Goal: Task Accomplishment & Management: Complete application form

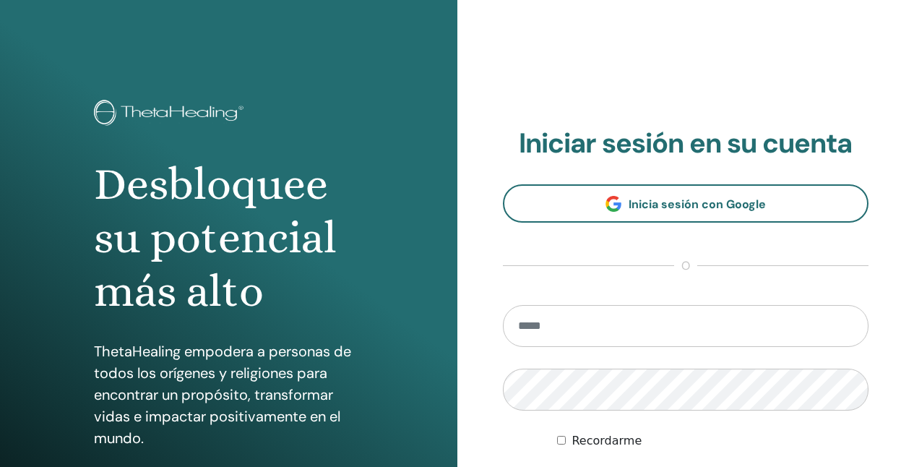
type input "**********"
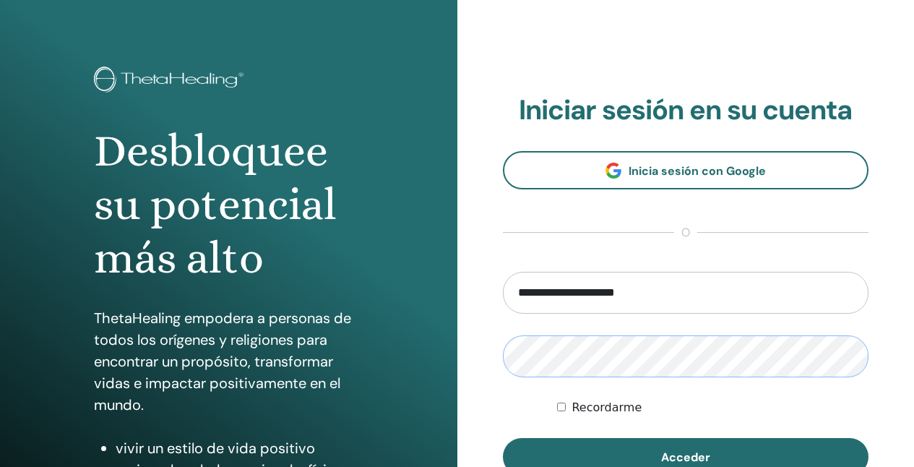
scroll to position [33, 0]
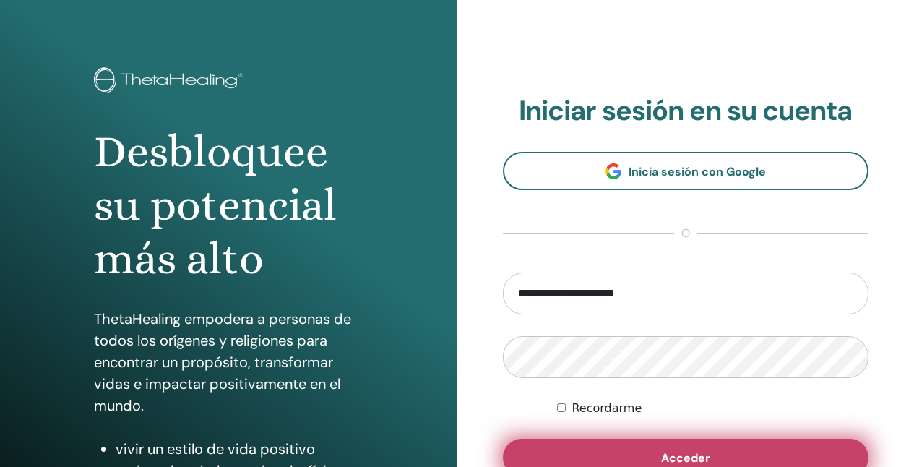
click at [573, 441] on button "Acceder" at bounding box center [686, 458] width 366 height 38
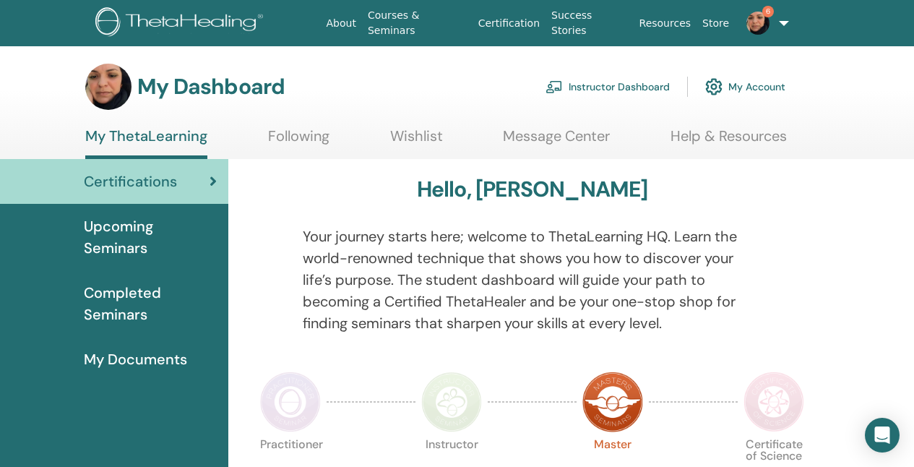
click at [587, 92] on link "Instructor Dashboard" at bounding box center [608, 87] width 124 height 32
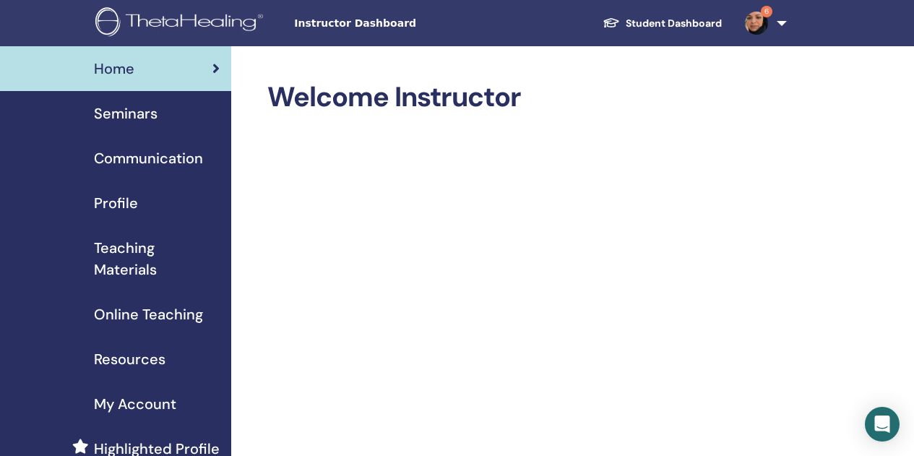
click at [164, 304] on span "Online Teaching" at bounding box center [148, 315] width 109 height 22
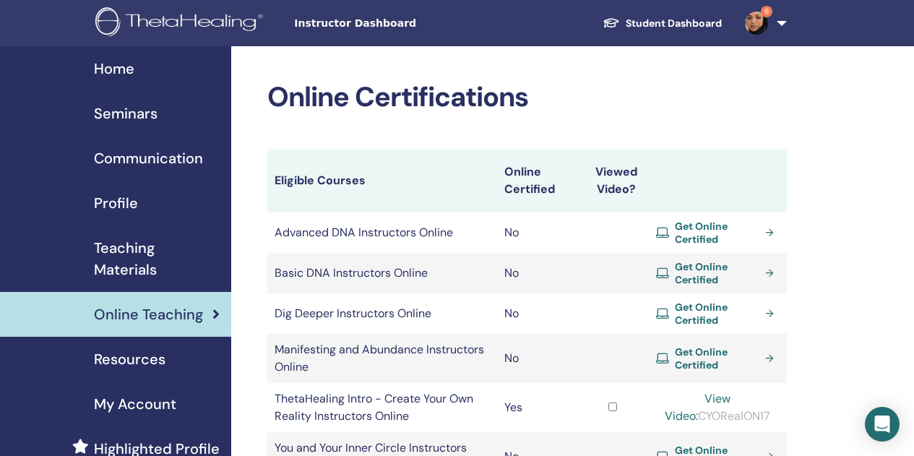
click at [183, 245] on span "Teaching Materials" at bounding box center [157, 258] width 126 height 43
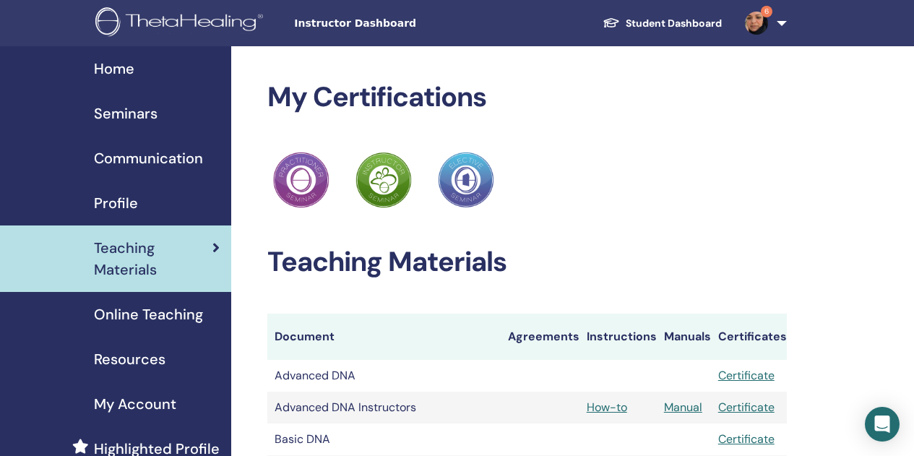
click at [129, 106] on span "Seminars" at bounding box center [126, 114] width 64 height 22
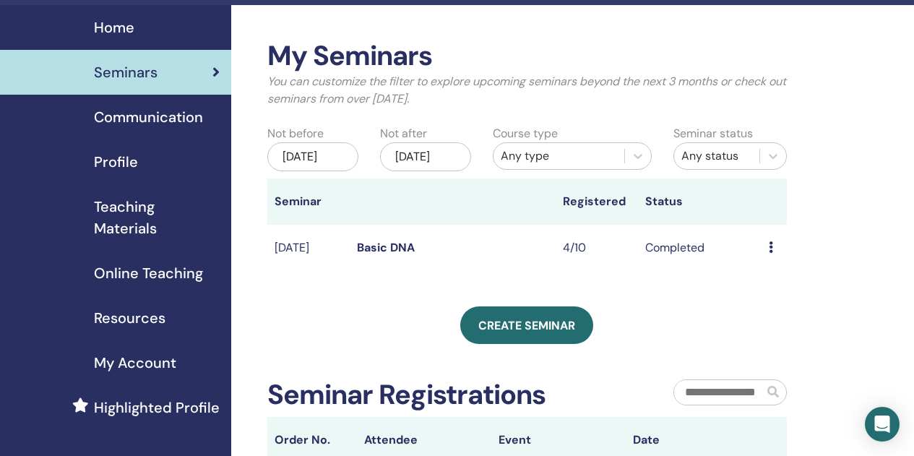
scroll to position [42, 0]
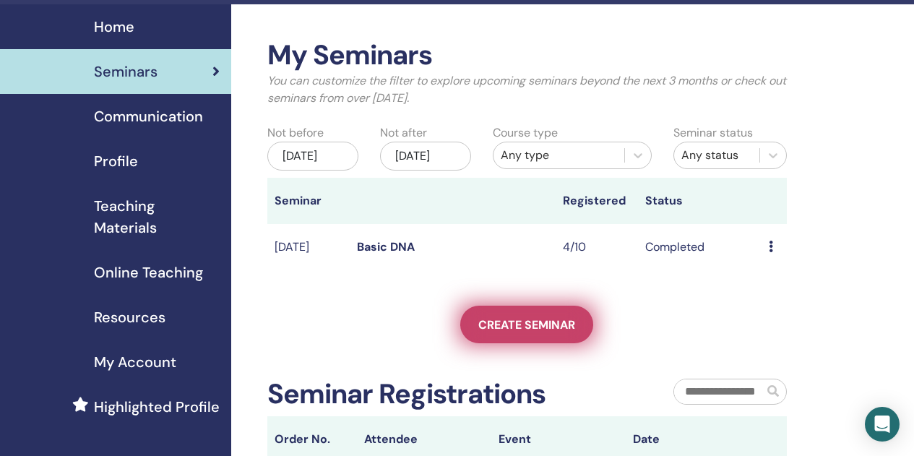
click at [570, 332] on span "Create seminar" at bounding box center [526, 324] width 97 height 15
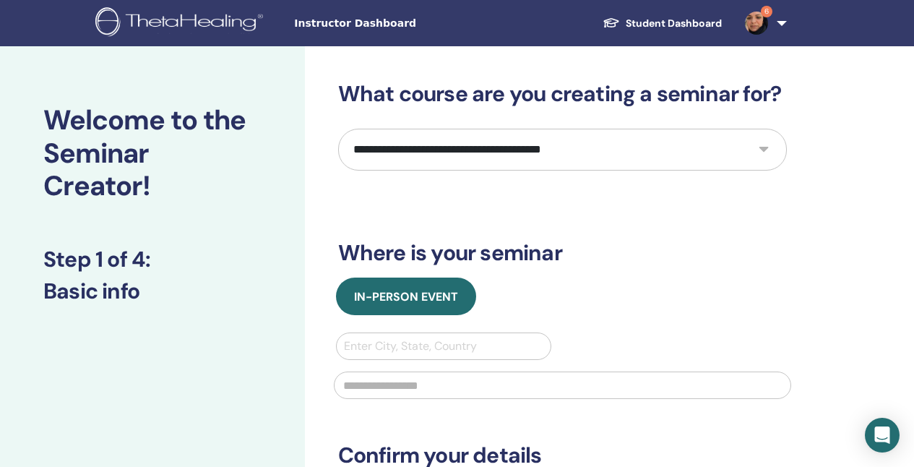
select select "*"
click at [404, 350] on div "Enter City, State, Country" at bounding box center [444, 345] width 200 height 17
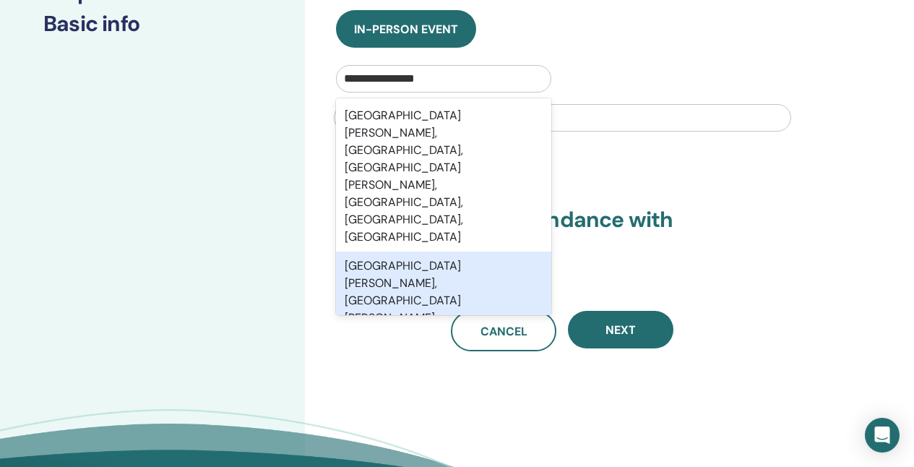
type input "**********"
click at [671, 101] on div at bounding box center [562, 116] width 475 height 48
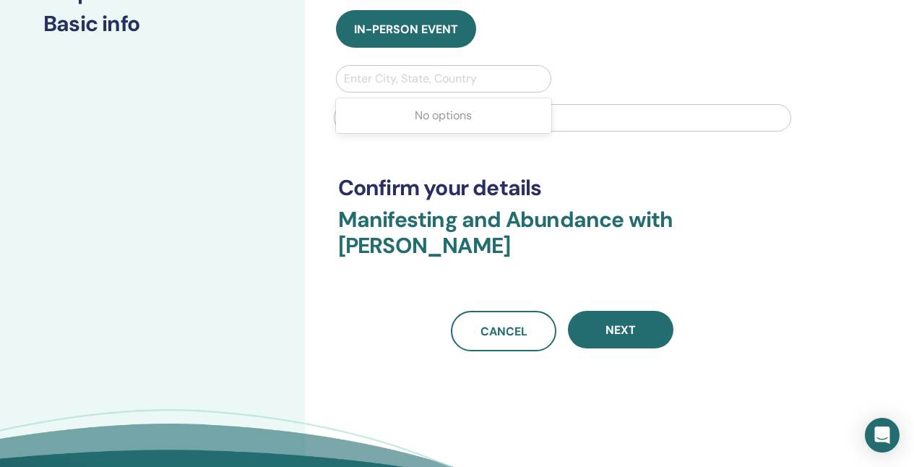
click at [492, 79] on div at bounding box center [444, 79] width 200 height 20
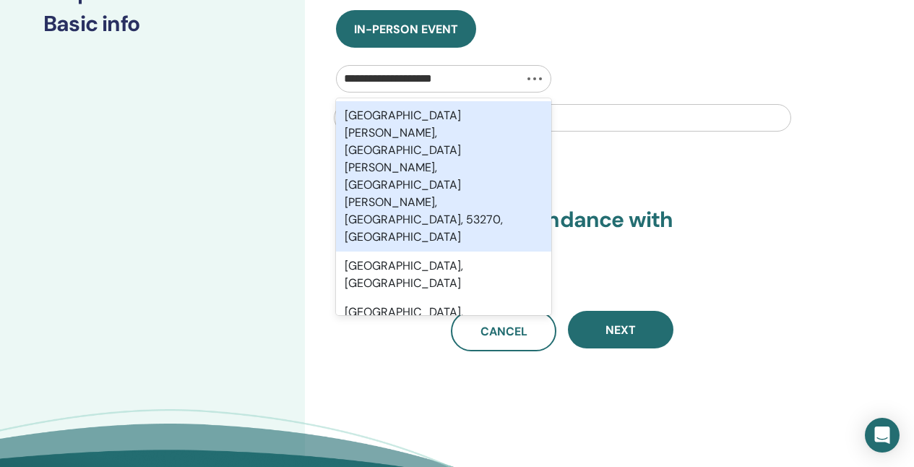
type input "**********"
click at [479, 123] on div "Avenida de los Arcos, San Juan Totoltepec, Naucalpan de Juárez, México, 53270, …" at bounding box center [444, 176] width 216 height 150
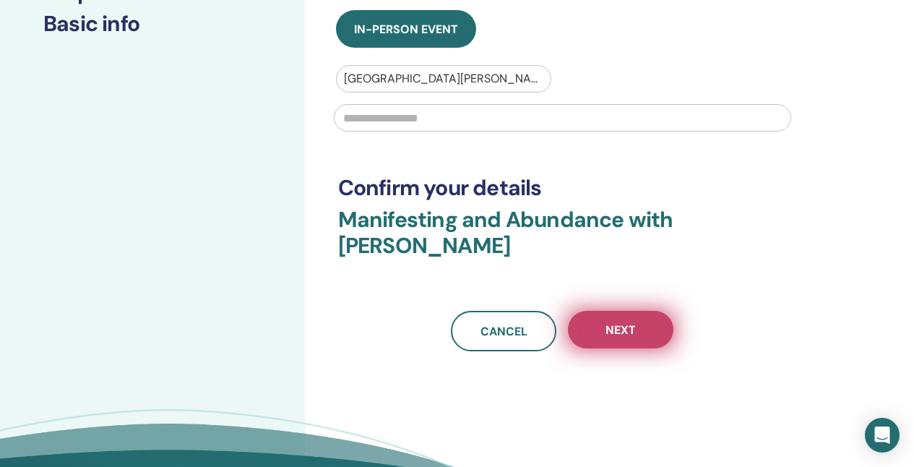
click at [621, 331] on span "Next" at bounding box center [621, 329] width 30 height 15
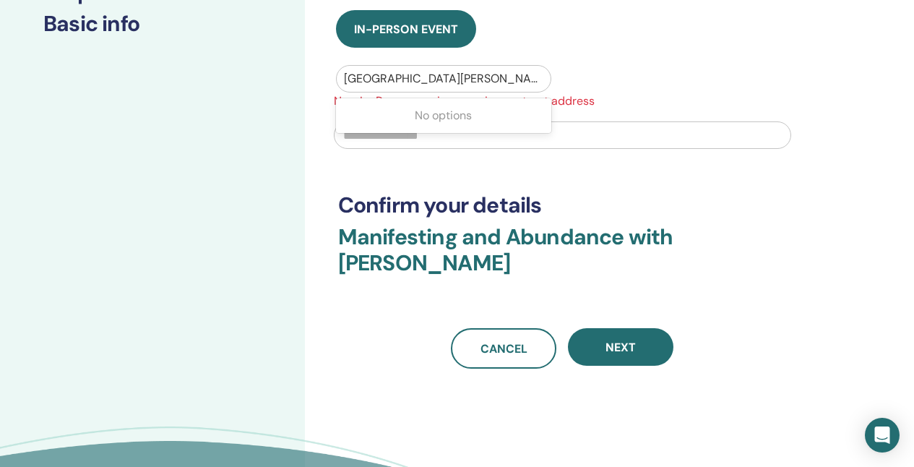
click at [527, 75] on div "Avenida de los Arcos, San Juan Totoltepec, Naucalpan de Juárez, México, 53270, …" at bounding box center [444, 78] width 200 height 17
click at [463, 79] on div "Avenida de los Arcos, San Juan Totoltepec, Naucalpan de Juárez, México, 53270, …" at bounding box center [444, 78] width 200 height 17
click at [458, 78] on div "Avenida de los Arcos, San Juan Totoltepec, Naucalpan de Juárez, México, 53270, …" at bounding box center [444, 78] width 200 height 17
click at [465, 78] on div "Avenida de los Arcos, San Juan Totoltepec, Naucalpan de Juárez, México, 53270, …" at bounding box center [444, 78] width 200 height 17
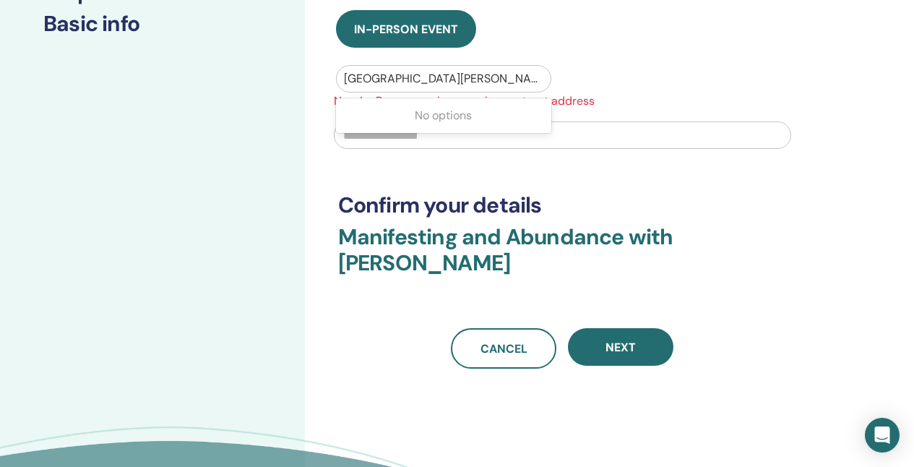
click at [465, 78] on div "Avenida de los Arcos, San Juan Totoltepec, Naucalpan de Juárez, México, 53270, …" at bounding box center [444, 78] width 200 height 17
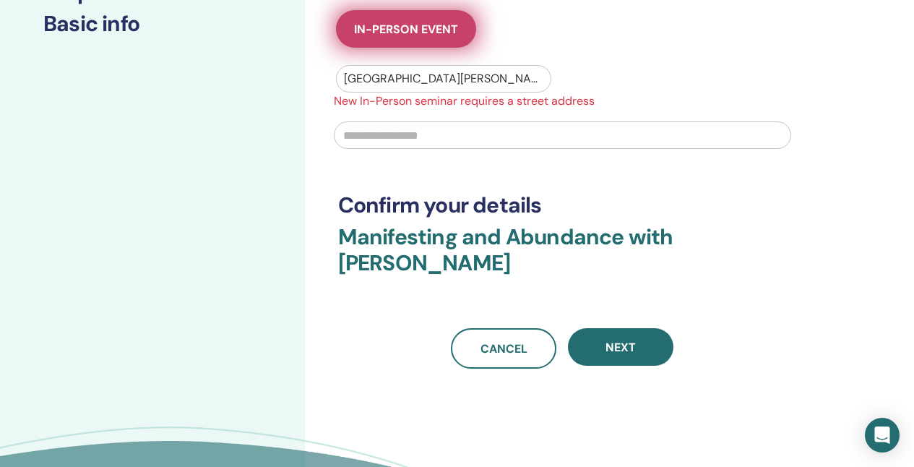
click at [453, 38] on button "In-Person Event" at bounding box center [406, 29] width 140 height 38
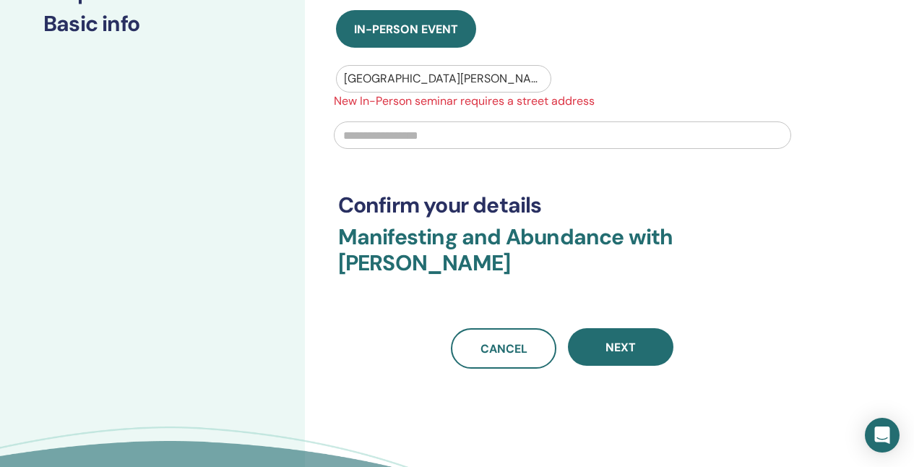
click at [449, 77] on div "Avenida de los Arcos, San Juan Totoltepec, Naucalpan de Juárez, México, 53270, …" at bounding box center [444, 78] width 200 height 17
click at [470, 77] on div "Avenida de los Arcos, San Juan Totoltepec, Naucalpan de Juárez, México, 53270, …" at bounding box center [444, 78] width 200 height 17
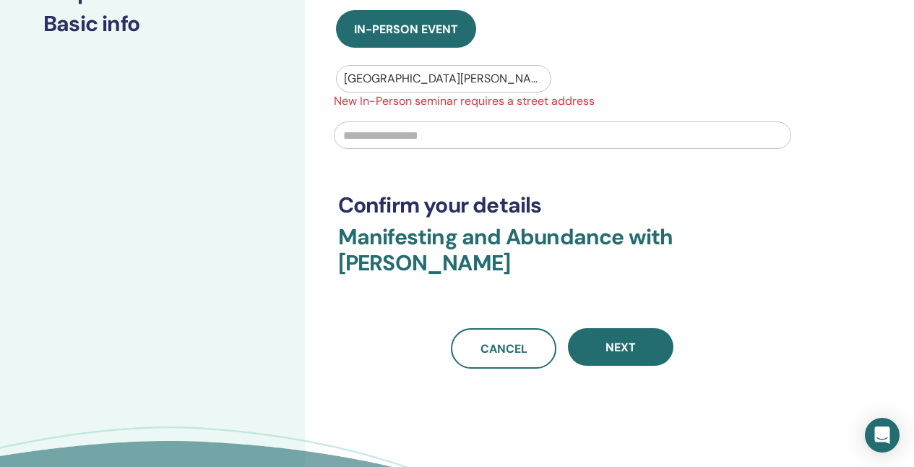
click at [470, 77] on div "Avenida de los Arcos, San Juan Totoltepec, Naucalpan de Juárez, México, 53270, …" at bounding box center [444, 78] width 200 height 17
click at [460, 113] on div "No options" at bounding box center [444, 115] width 216 height 29
click at [598, 85] on div "Avenida de los Arcos, San Juan Totoltepec, Naucalpan de Juárez, México, 53270, …" at bounding box center [562, 111] width 475 height 92
click at [509, 135] on input "text" at bounding box center [562, 134] width 457 height 27
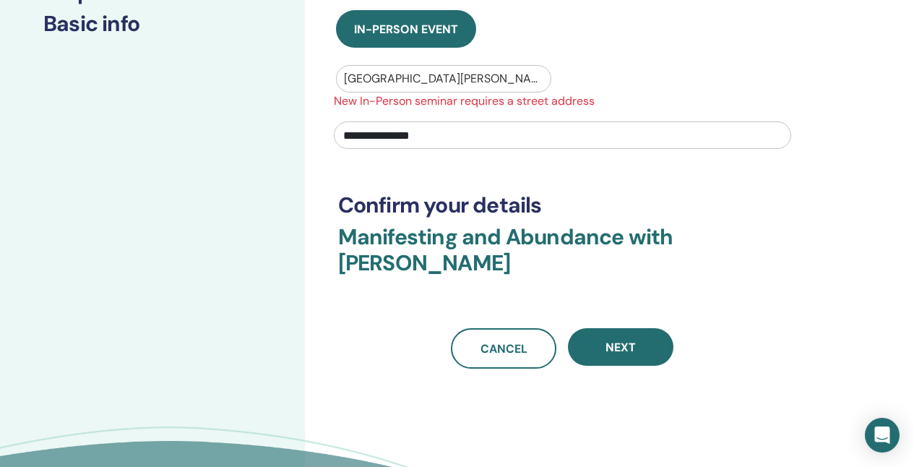
type input "**********"
click at [497, 74] on div "Avenida de los Arcos, San Juan Totoltepec, Naucalpan de Juárez, México, 53270, …" at bounding box center [444, 78] width 200 height 17
click at [489, 81] on div "Avenida de los Arcos, San Juan Totoltepec, Naucalpan de Juárez, México, 53270, …" at bounding box center [444, 78] width 200 height 17
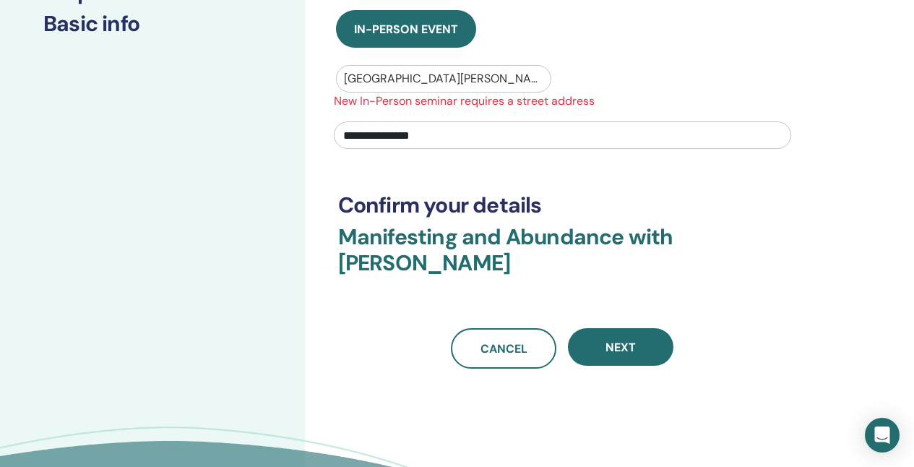
click at [483, 188] on div "**********" at bounding box center [562, 91] width 449 height 555
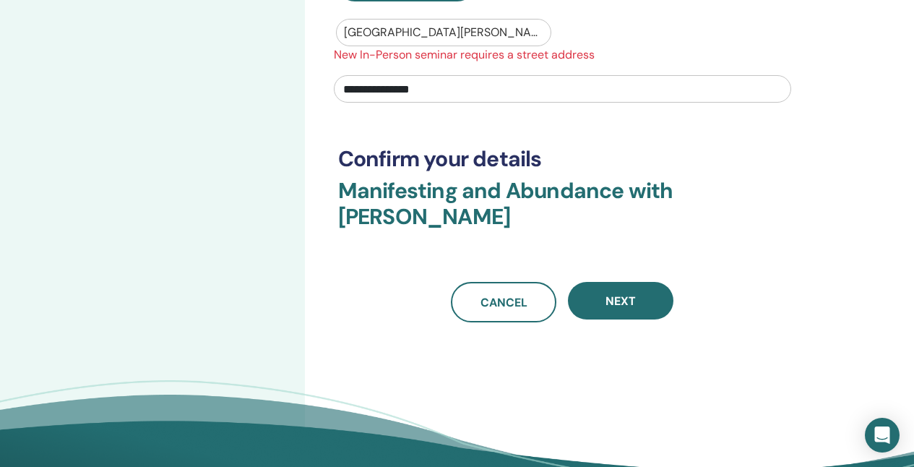
scroll to position [314, 0]
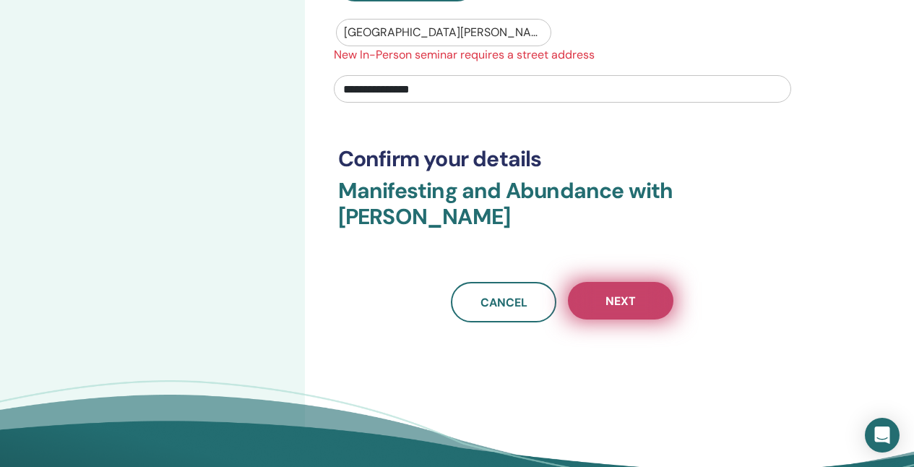
click at [596, 303] on button "Next" at bounding box center [621, 301] width 106 height 38
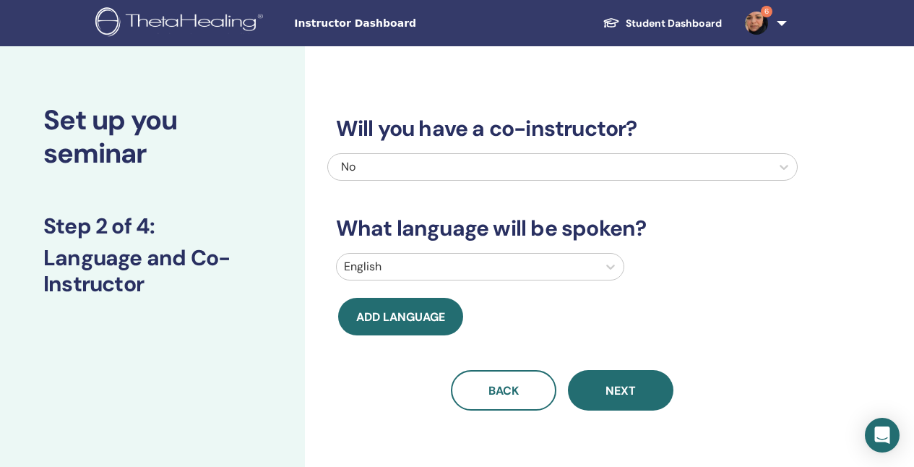
scroll to position [0, 0]
click at [432, 168] on div "No" at bounding box center [516, 166] width 351 height 17
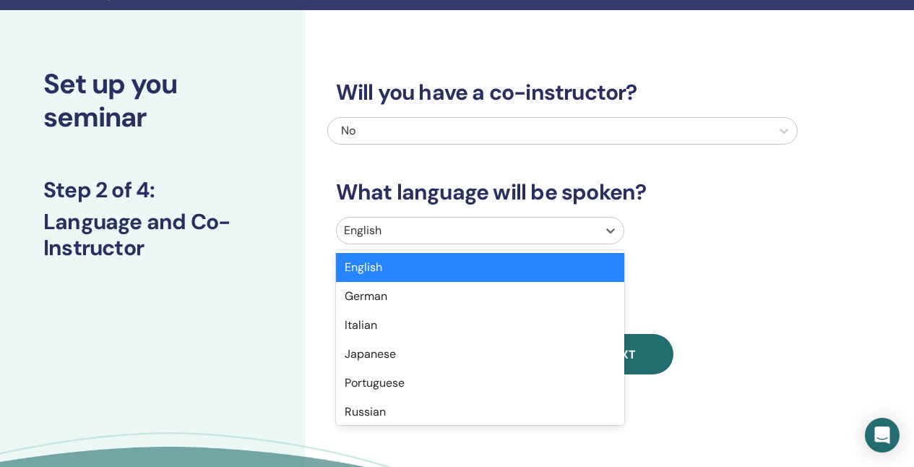
click at [386, 244] on div "option English selected, 1 of 47. 47 results available. Use Up and Down to choo…" at bounding box center [480, 230] width 288 height 27
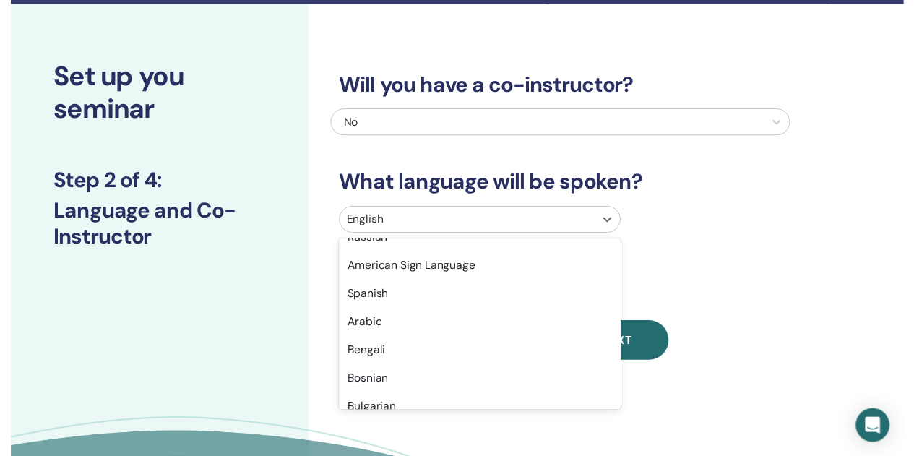
scroll to position [165, 0]
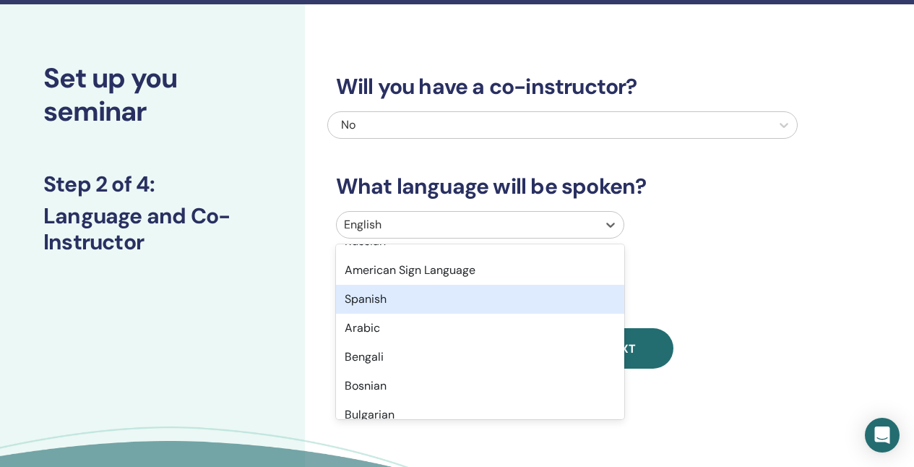
click at [380, 301] on div "Spanish" at bounding box center [480, 299] width 288 height 29
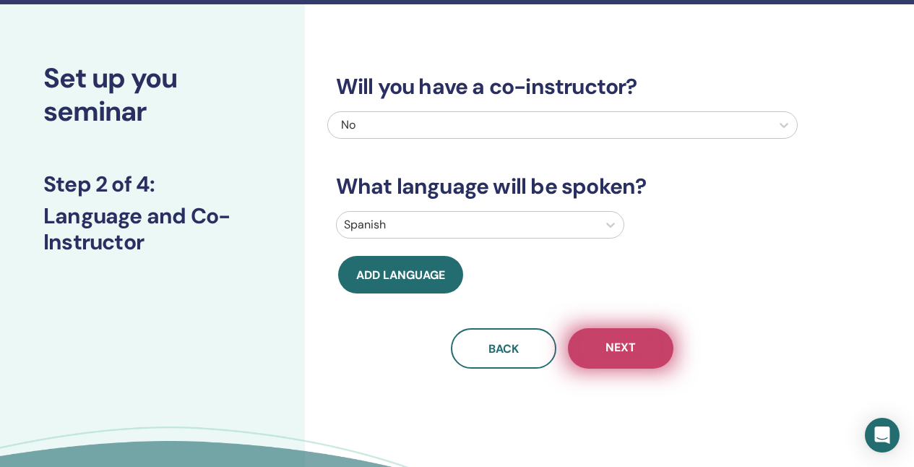
click at [586, 350] on button "Next" at bounding box center [621, 348] width 106 height 40
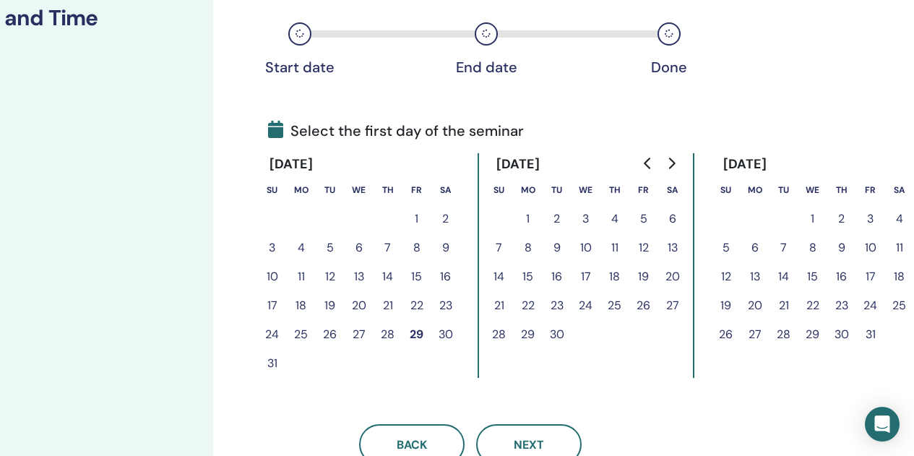
scroll to position [241, 92]
click at [647, 216] on button "5" at bounding box center [643, 218] width 29 height 29
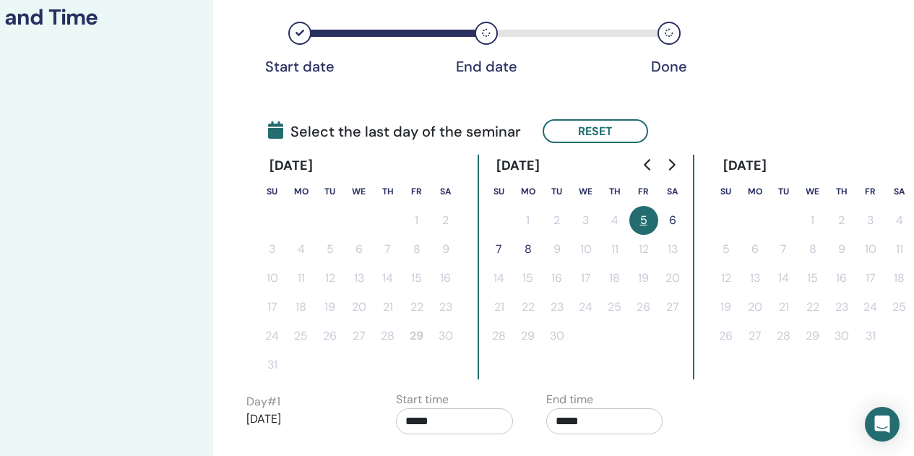
click at [674, 221] on button "6" at bounding box center [672, 220] width 29 height 29
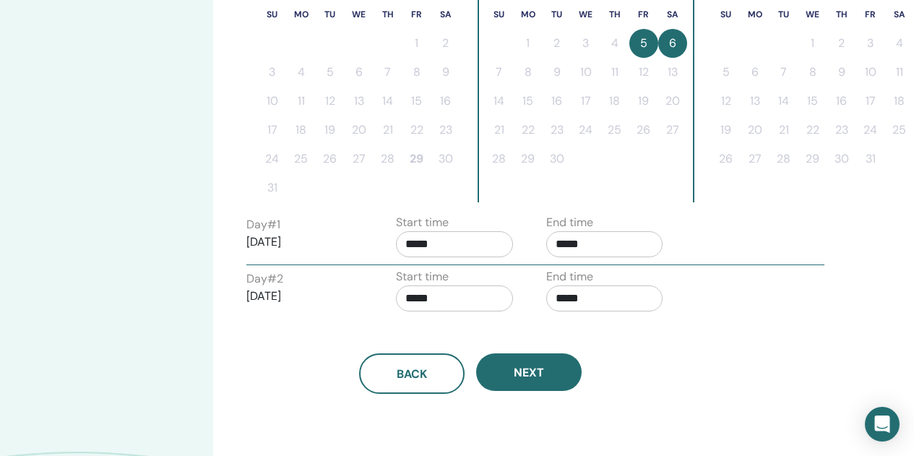
scroll to position [418, 92]
click at [564, 298] on input "*****" at bounding box center [604, 298] width 117 height 26
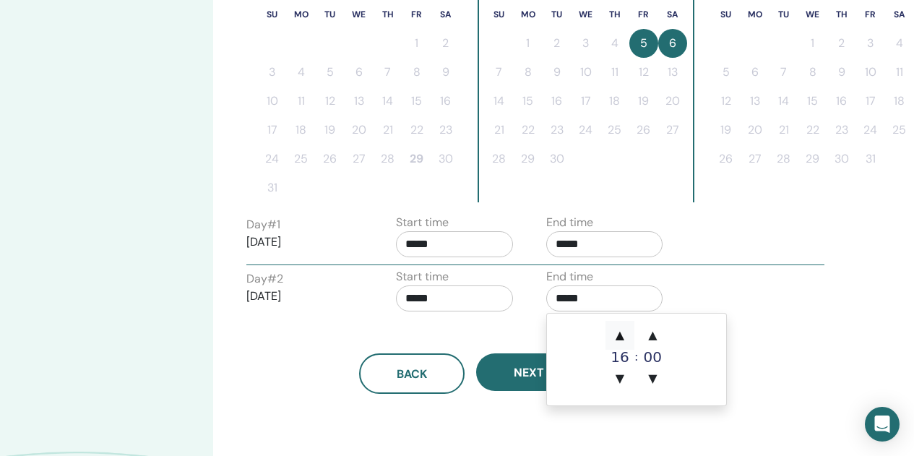
click at [618, 336] on span "▲" at bounding box center [620, 335] width 29 height 29
type input "*****"
click at [615, 298] on input "*****" at bounding box center [604, 298] width 117 height 26
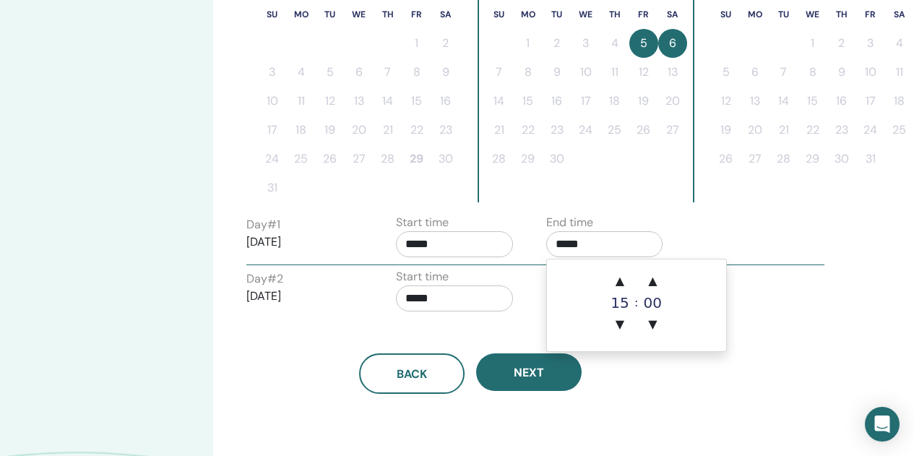
click at [569, 251] on input "*****" at bounding box center [604, 244] width 117 height 26
click at [618, 283] on span "▲" at bounding box center [620, 281] width 29 height 29
type input "*****"
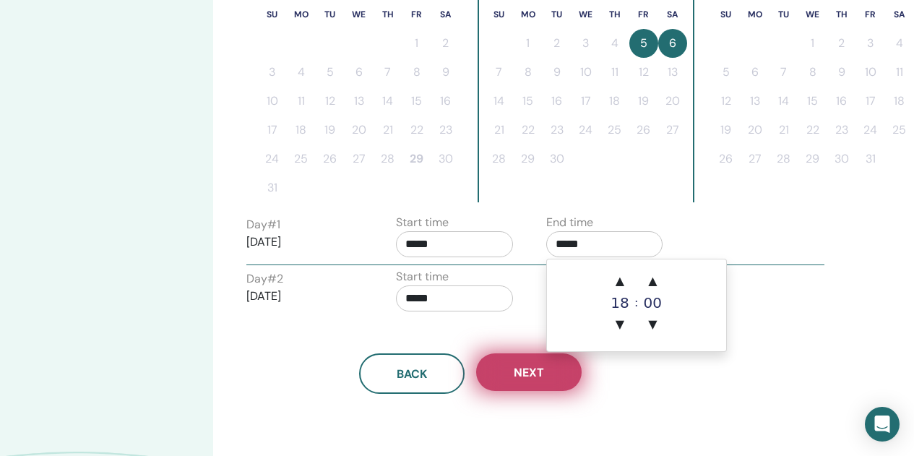
click at [525, 365] on span "Next" at bounding box center [529, 372] width 30 height 15
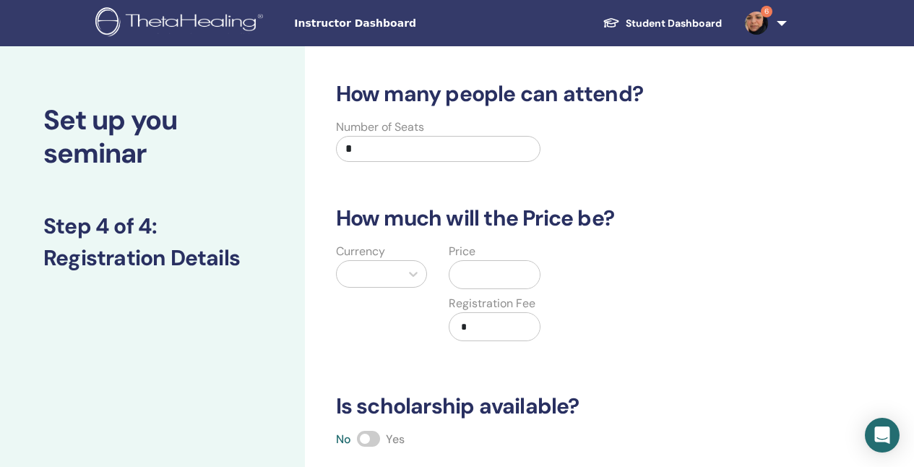
scroll to position [0, 0]
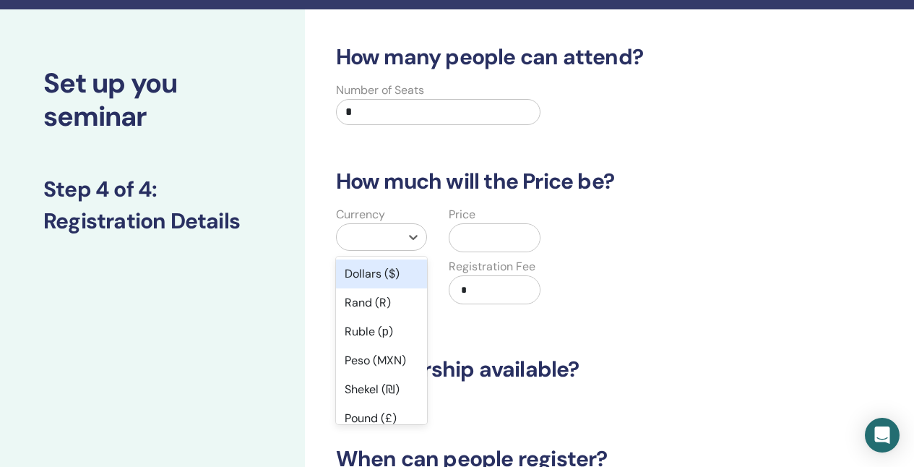
click at [387, 251] on div "option Dollars ($) focused, 1 of 45. 45 results available. Use Up and Down to c…" at bounding box center [382, 236] width 92 height 27
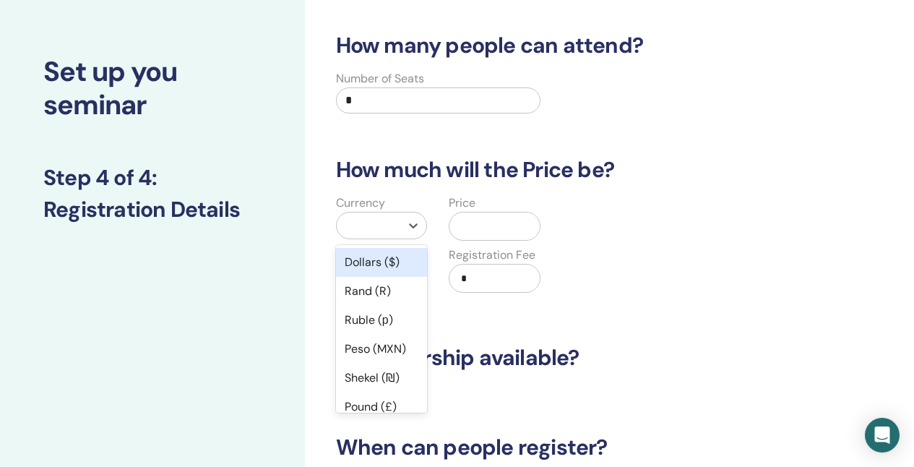
scroll to position [49, 0]
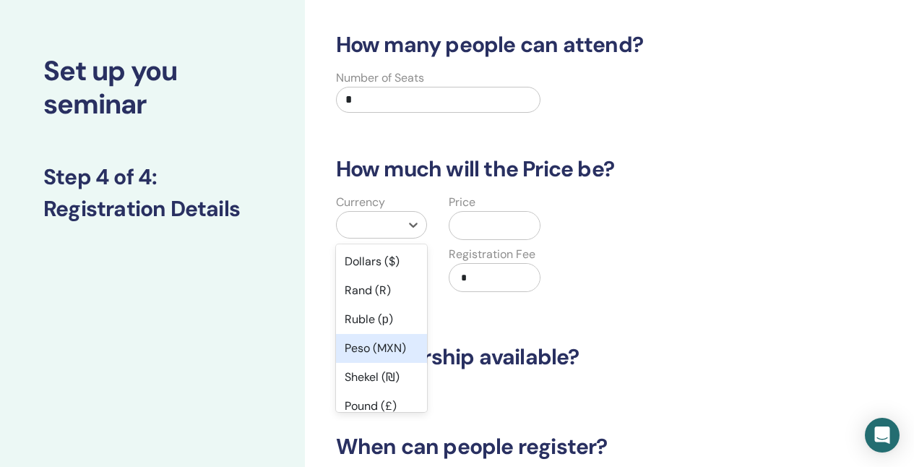
drag, startPoint x: 386, startPoint y: 262, endPoint x: 367, endPoint y: 352, distance: 91.6
click at [367, 352] on div "Dollars ($) Rand (R) Ruble (р) Peso (MXN) Shekel (₪) Pound (£) Rupee ( ₹) Yuan …" at bounding box center [382, 328] width 92 height 168
click at [367, 352] on div "Peso (MXN)" at bounding box center [382, 348] width 92 height 29
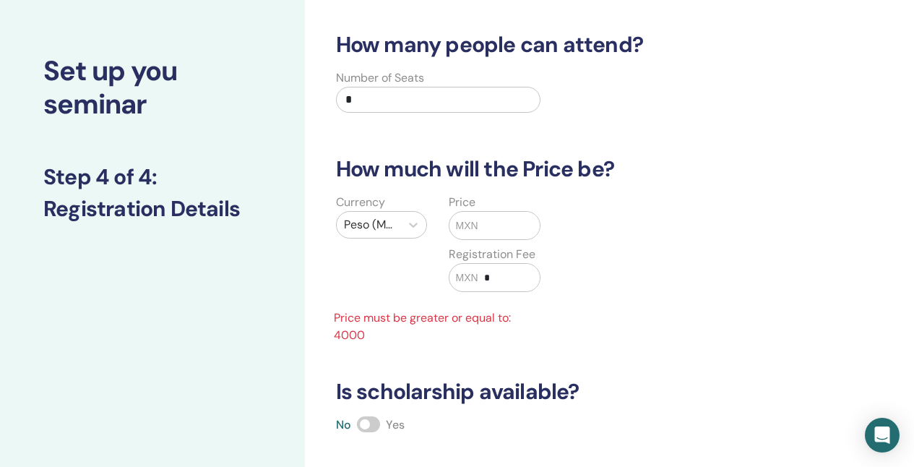
click at [480, 239] on div "MXN" at bounding box center [495, 225] width 92 height 29
click at [480, 231] on input "text" at bounding box center [509, 225] width 62 height 27
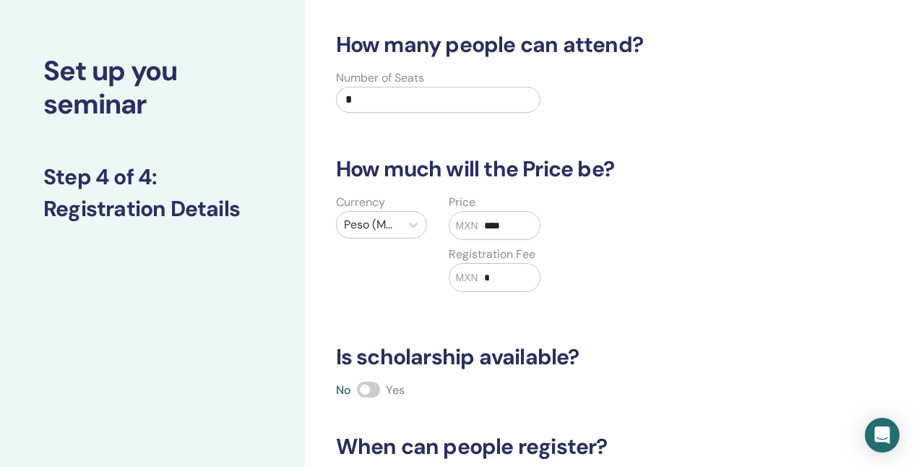
type input "****"
click at [478, 275] on input "*" at bounding box center [509, 277] width 62 height 27
type input "*****"
click at [560, 271] on div "Currency Peso (MXN) Price MXN **** Registration Fee MXN *****" at bounding box center [552, 252] width 470 height 116
drag, startPoint x: 523, startPoint y: 277, endPoint x: 408, endPoint y: 280, distance: 114.9
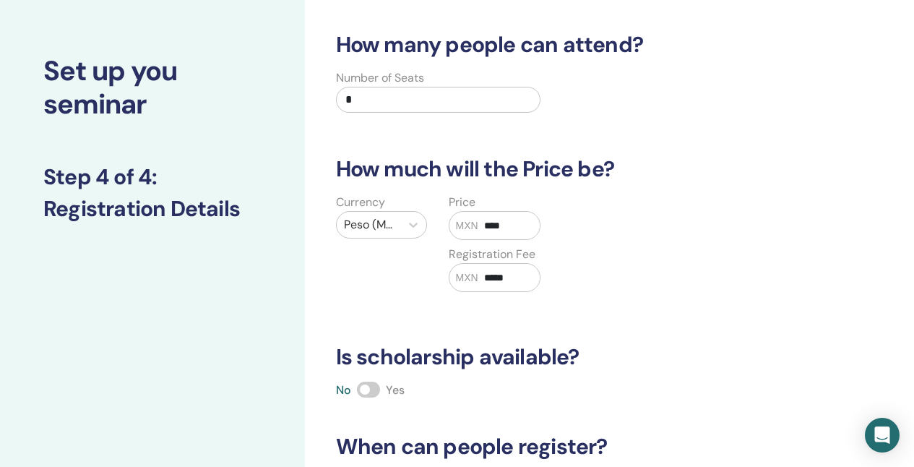
click at [408, 280] on div "Currency Peso (MXN) Price MXN **** Registration Fee MXN *****" at bounding box center [438, 252] width 227 height 116
type input "*"
click at [557, 264] on div "Currency Peso (MXN) Price MXN **** Registration Fee MXN *" at bounding box center [552, 252] width 470 height 116
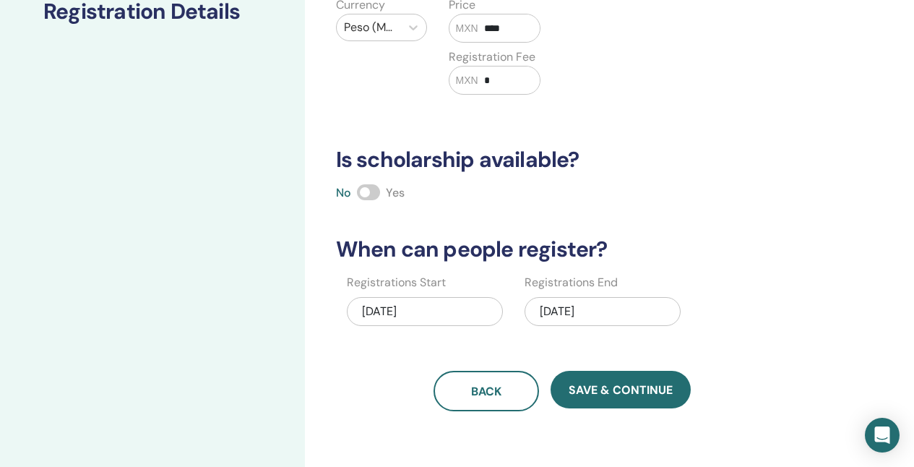
scroll to position [251, 0]
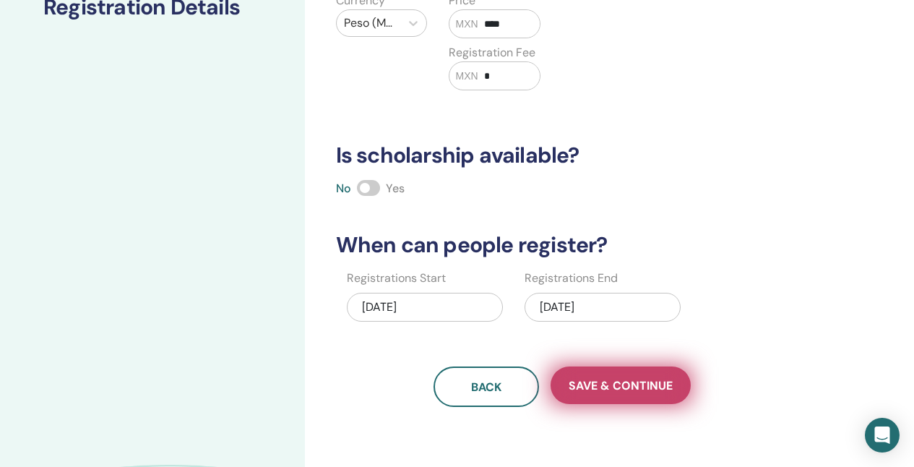
click at [603, 390] on span "Save & Continue" at bounding box center [621, 385] width 104 height 15
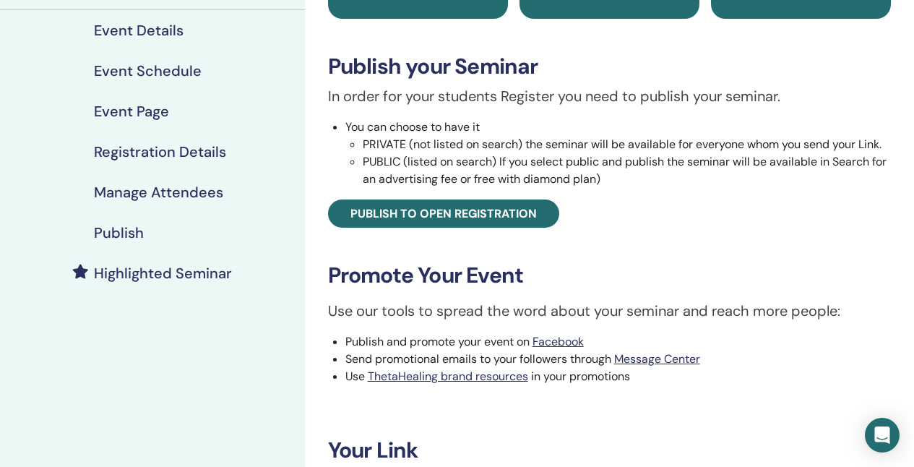
scroll to position [186, 0]
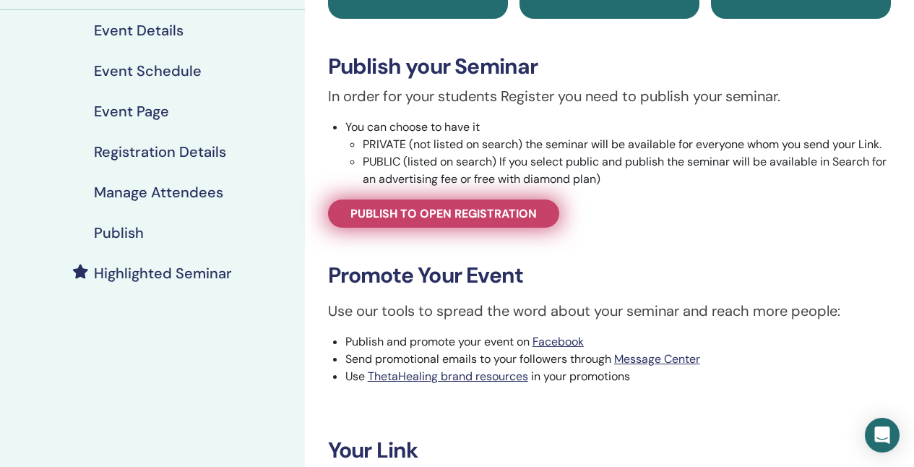
click at [504, 228] on link "Publish to open registration" at bounding box center [443, 213] width 231 height 28
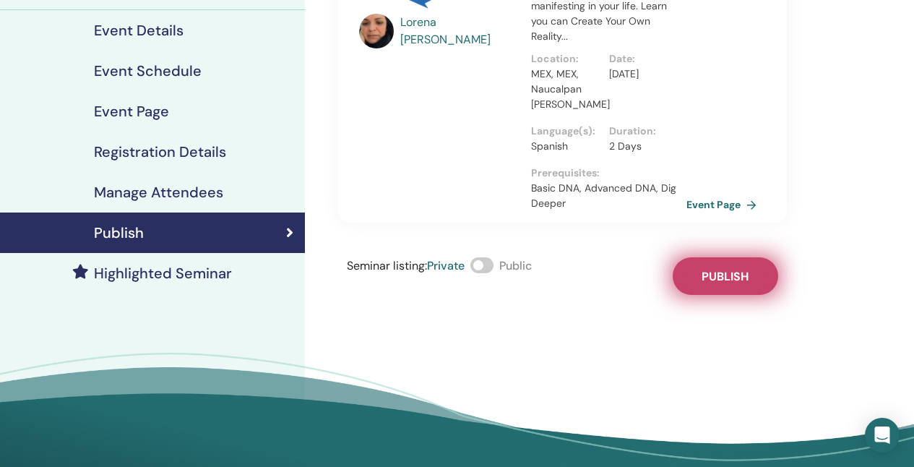
click at [709, 284] on span "Publish" at bounding box center [725, 276] width 47 height 15
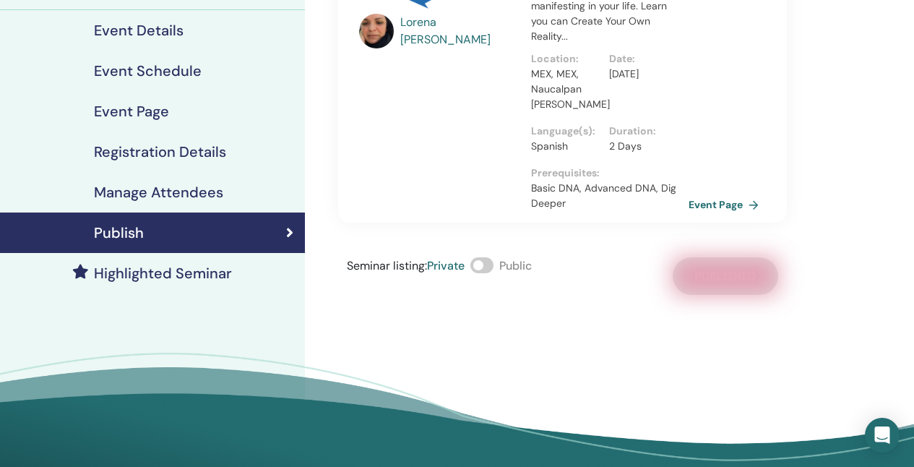
click at [723, 205] on link "Event Page" at bounding box center [727, 205] width 76 height 22
click at [708, 209] on link "Event Page" at bounding box center [727, 205] width 76 height 22
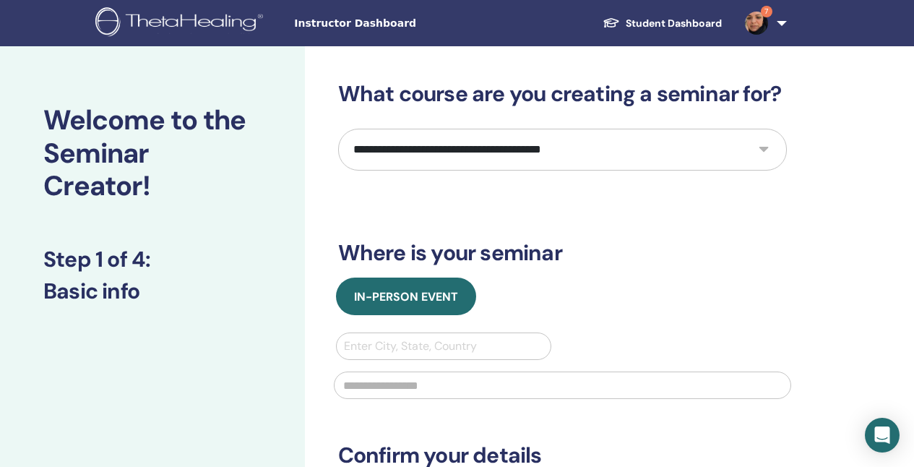
click at [705, 20] on link "Student Dashboard" at bounding box center [662, 23] width 142 height 27
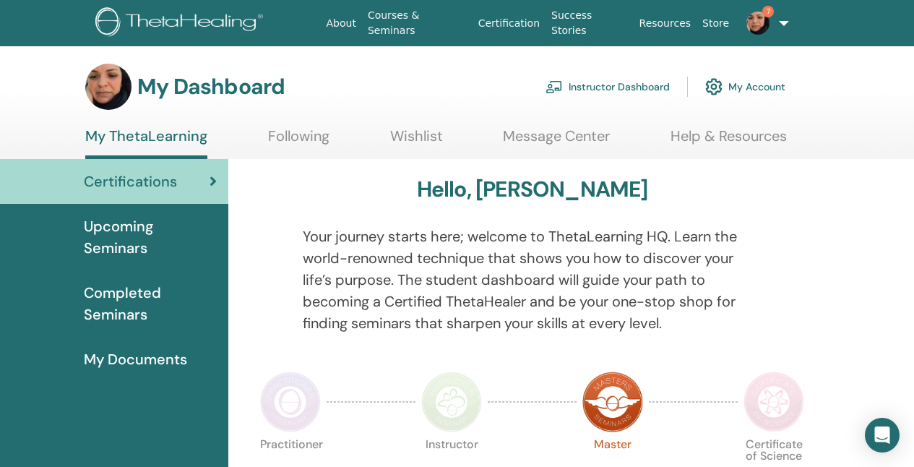
click at [663, 87] on link "Instructor Dashboard" at bounding box center [608, 87] width 124 height 32
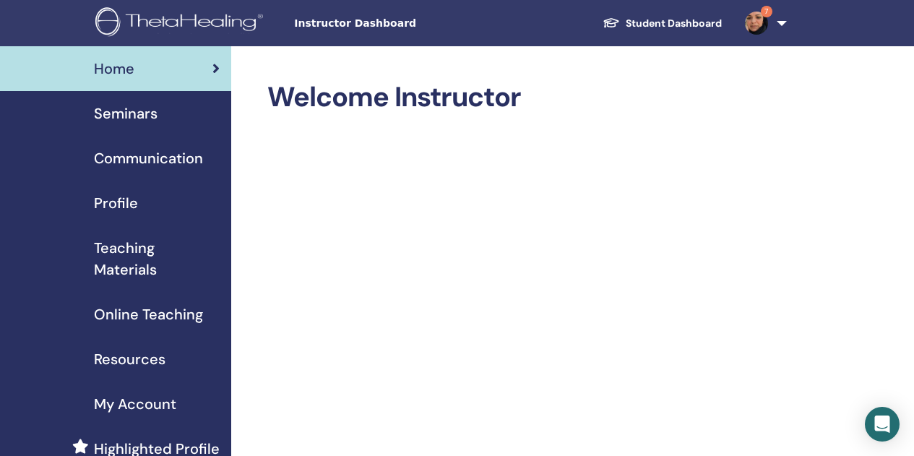
click at [126, 121] on span "Seminars" at bounding box center [126, 114] width 64 height 22
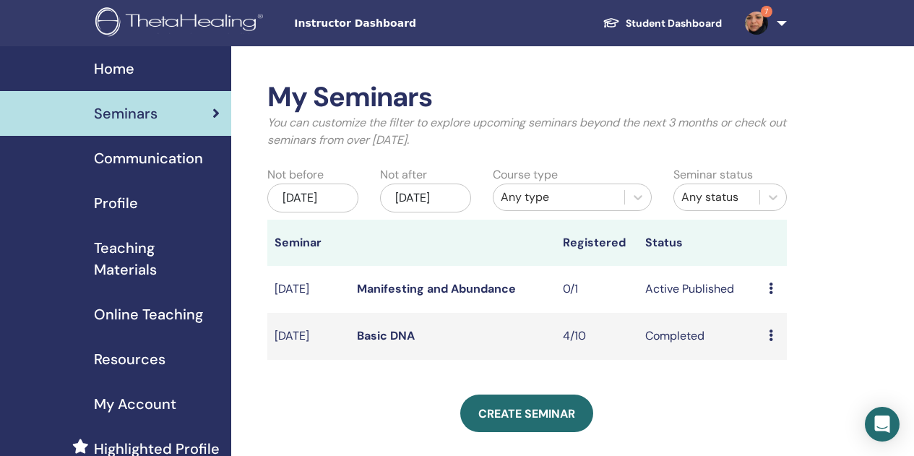
click at [771, 294] on icon at bounding box center [771, 289] width 4 height 12
click at [769, 334] on link "Edit" at bounding box center [763, 334] width 21 height 15
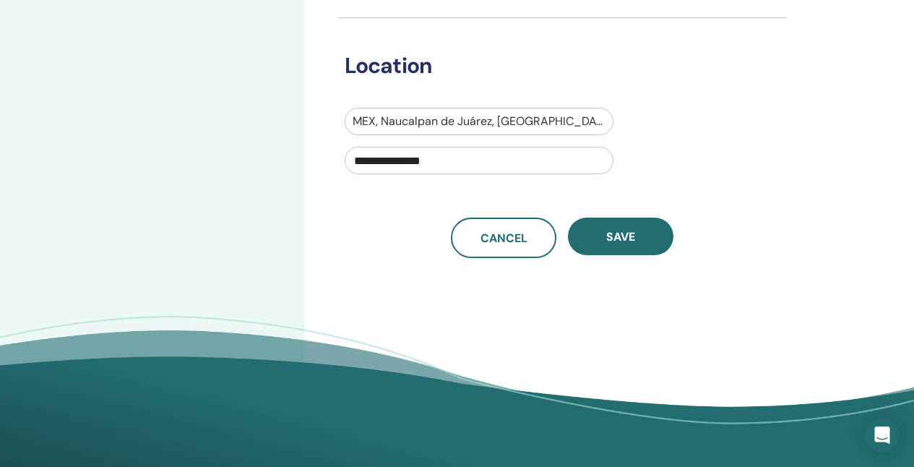
scroll to position [486, 0]
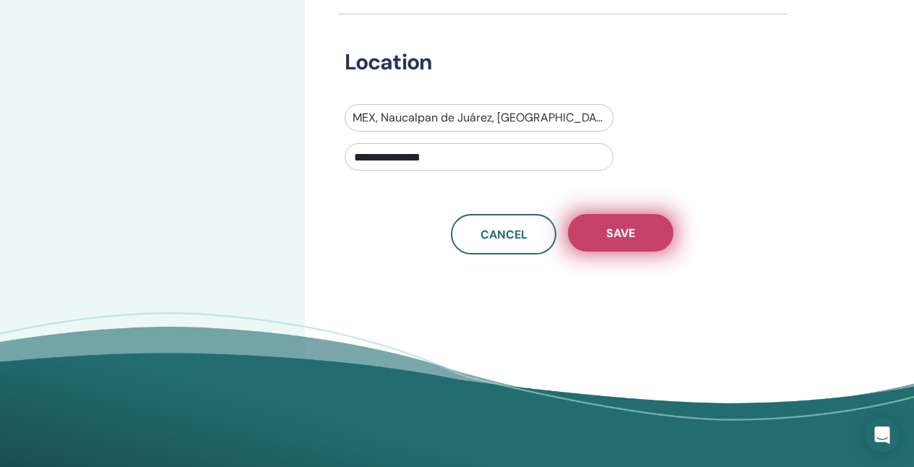
click at [627, 236] on span "Save" at bounding box center [620, 232] width 29 height 15
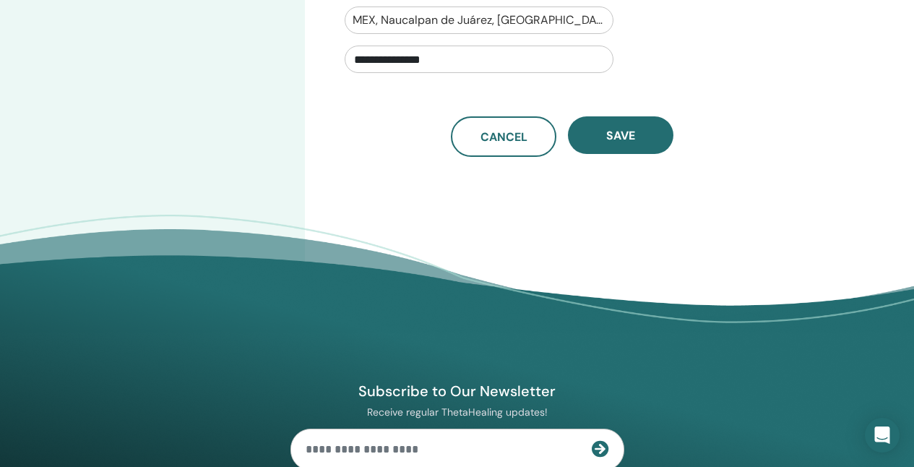
scroll to position [627, 0]
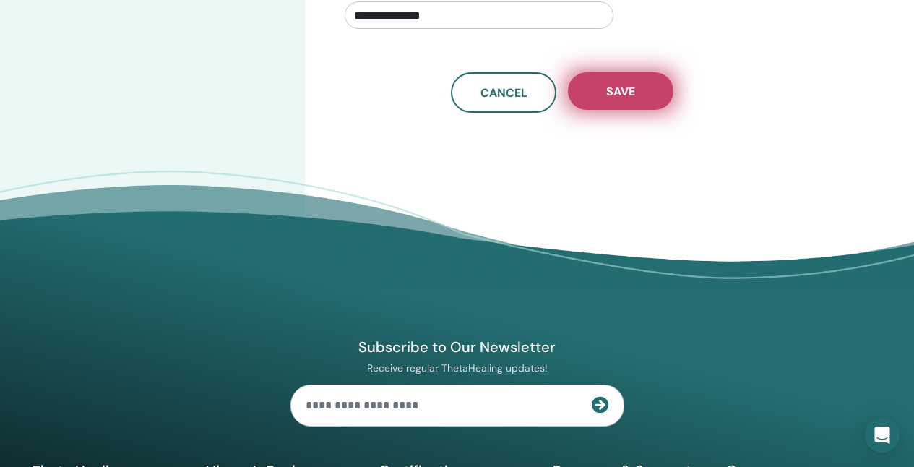
click at [627, 92] on span "Save" at bounding box center [620, 91] width 29 height 15
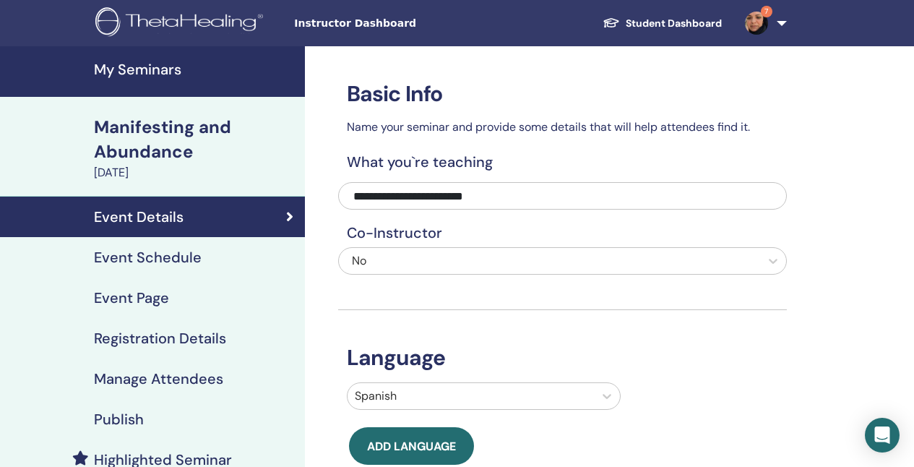
click at [144, 264] on h4 "Event Schedule" at bounding box center [148, 257] width 108 height 17
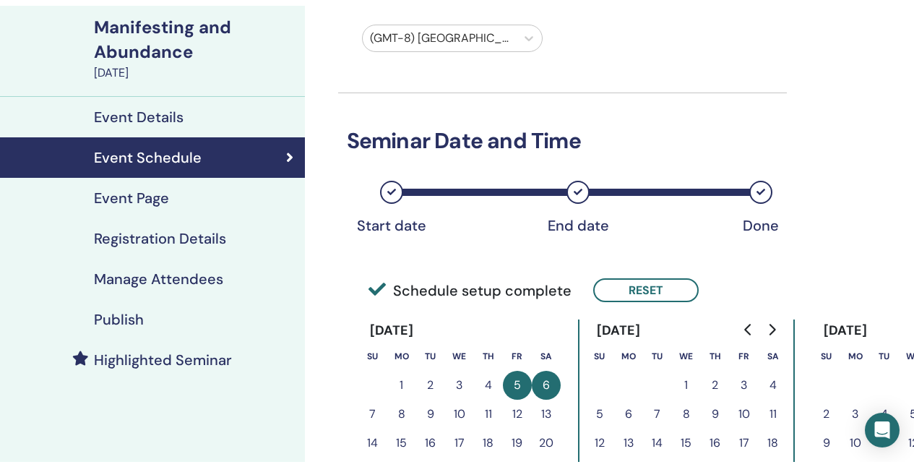
scroll to position [119, 0]
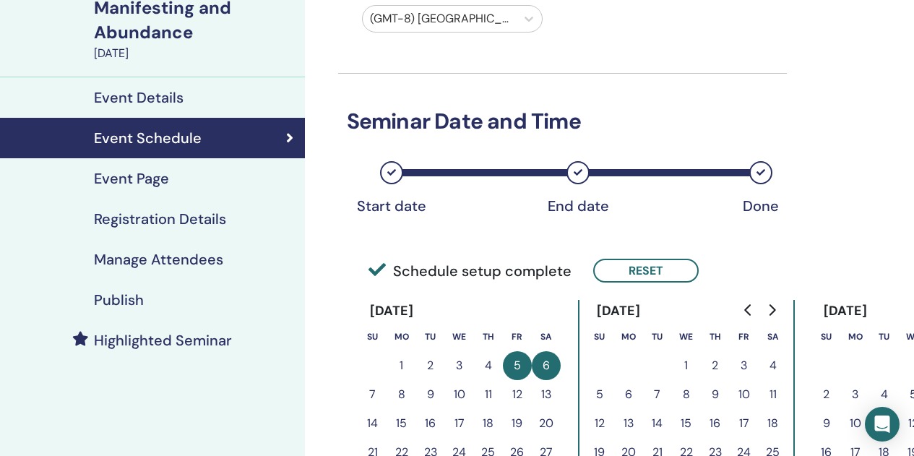
click at [130, 186] on h4 "Event Page" at bounding box center [131, 178] width 75 height 17
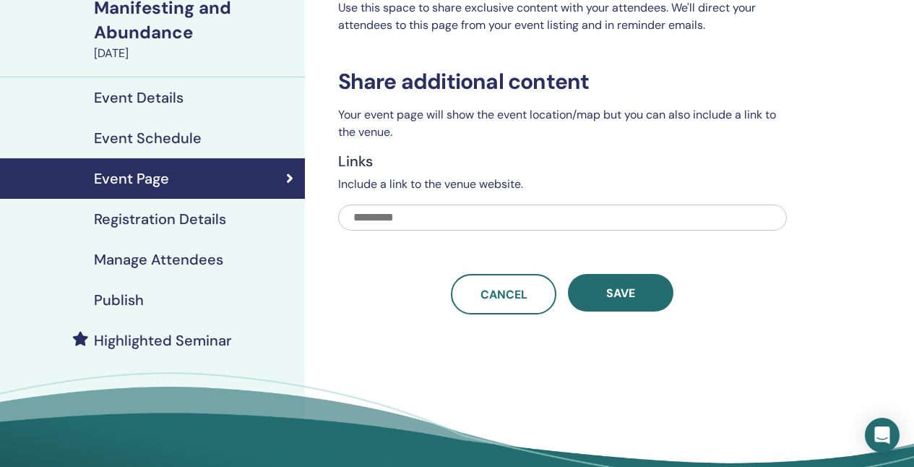
click at [137, 218] on h4 "Registration Details" at bounding box center [160, 218] width 132 height 17
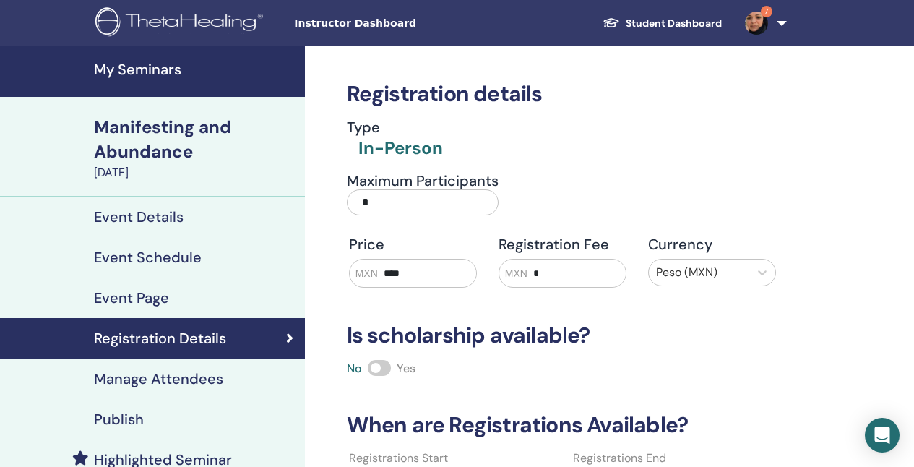
click at [186, 374] on h4 "Manage Attendees" at bounding box center [158, 378] width 129 height 17
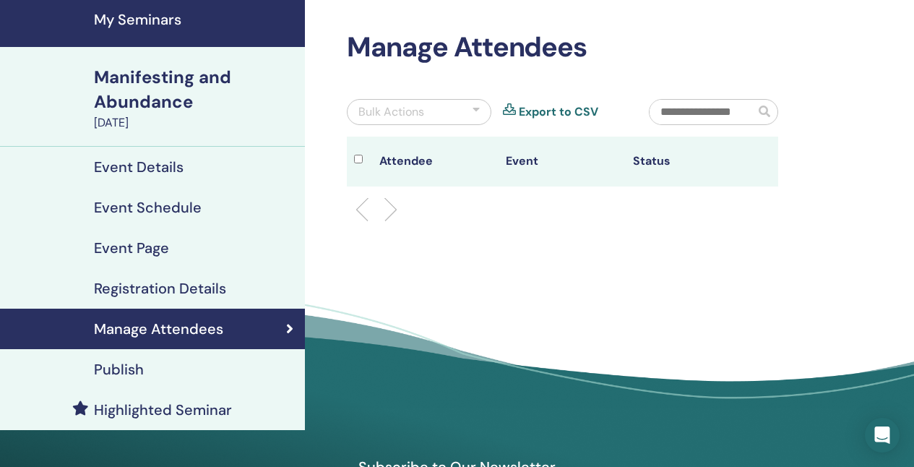
scroll to position [50, 0]
click at [202, 367] on div "Publish" at bounding box center [153, 369] width 282 height 17
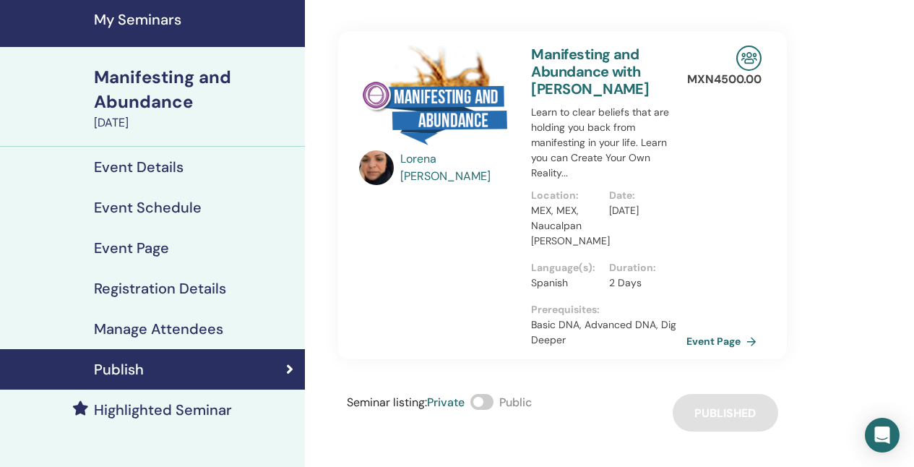
click at [175, 165] on h4 "Event Details" at bounding box center [139, 166] width 90 height 17
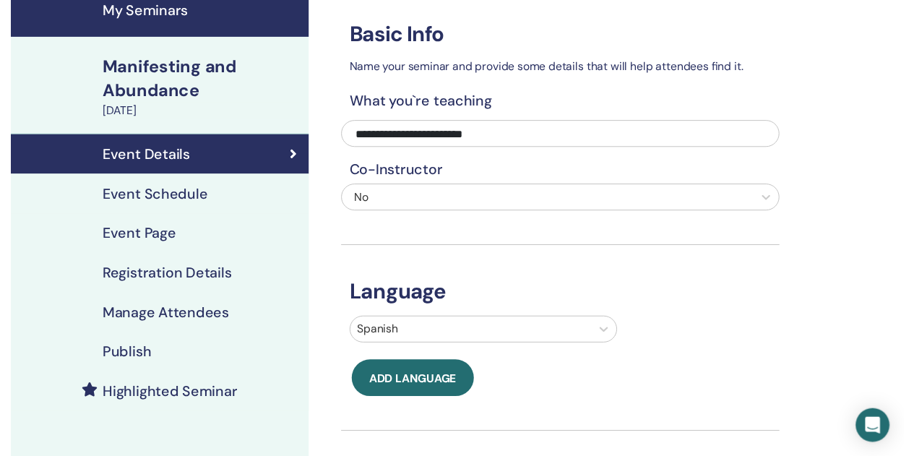
scroll to position [32, 0]
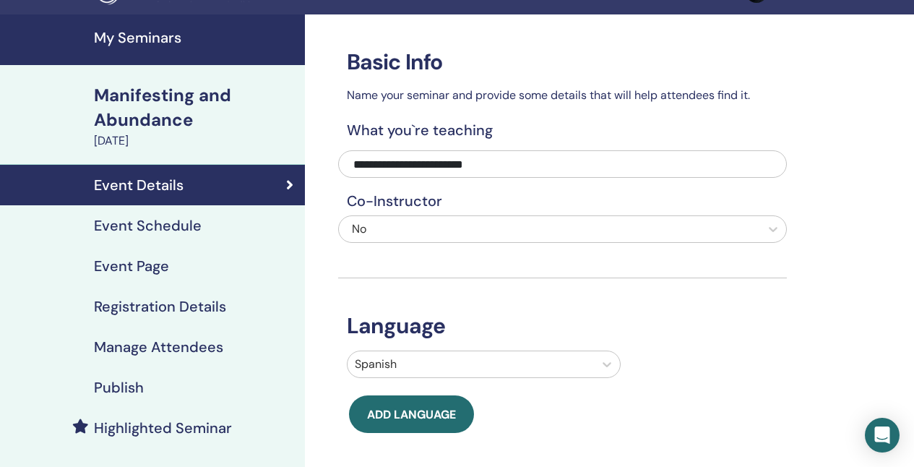
click at [197, 217] on div "Event Schedule" at bounding box center [153, 225] width 282 height 17
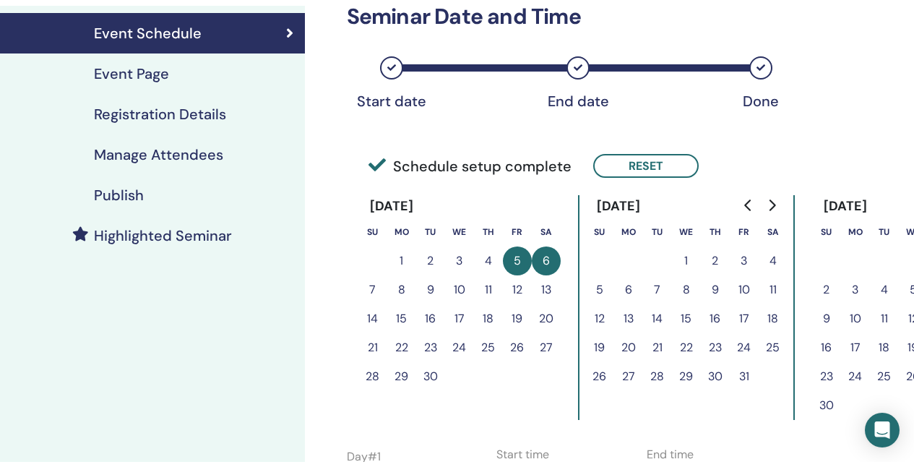
scroll to position [191, 0]
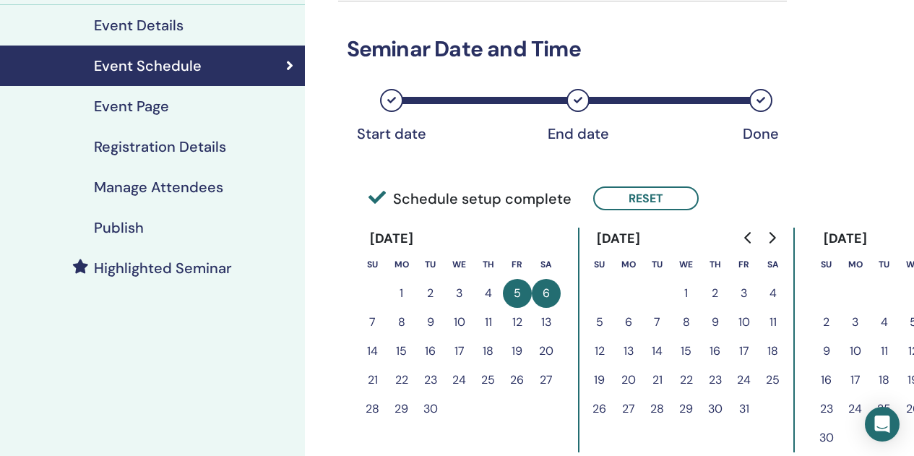
click at [160, 108] on h4 "Event Page" at bounding box center [131, 106] width 75 height 17
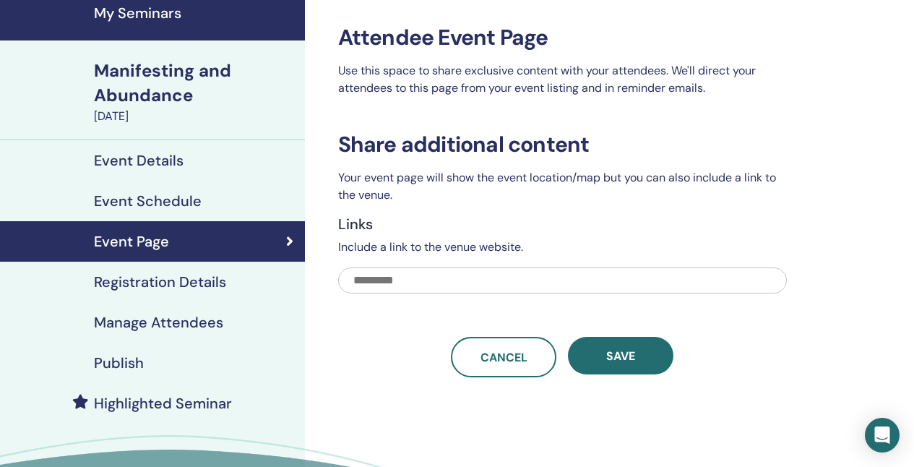
scroll to position [81, 0]
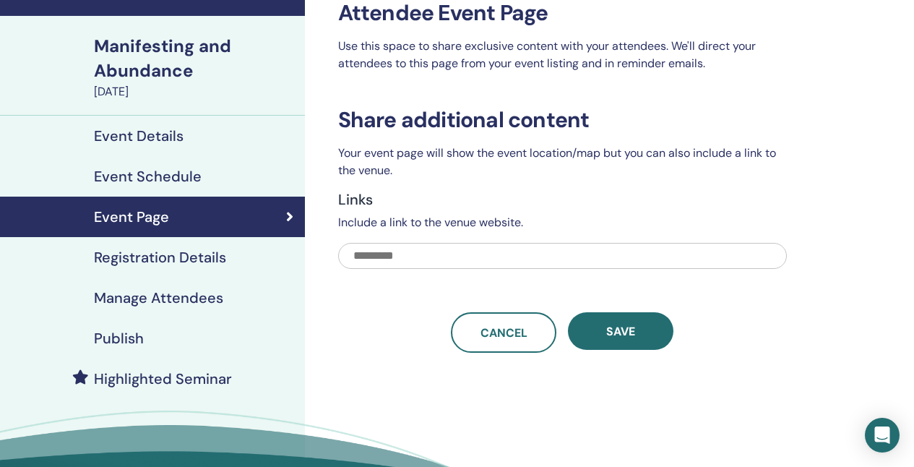
click at [197, 254] on h4 "Registration Details" at bounding box center [160, 257] width 132 height 17
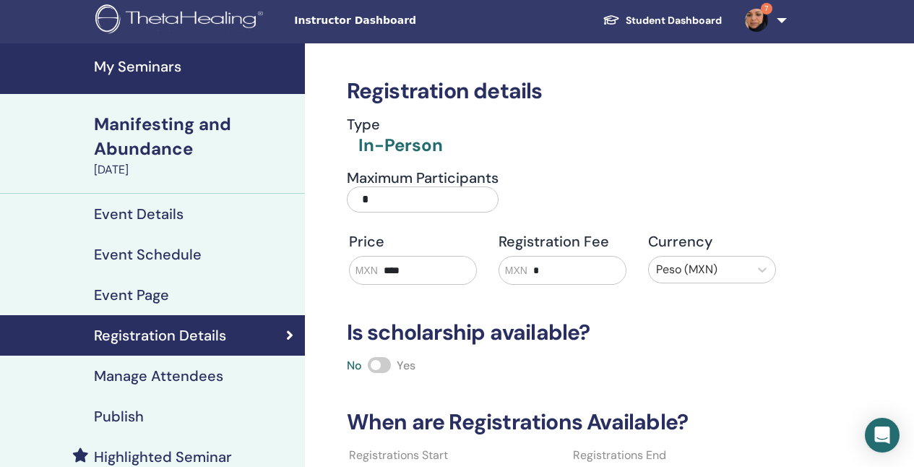
scroll to position [1, 0]
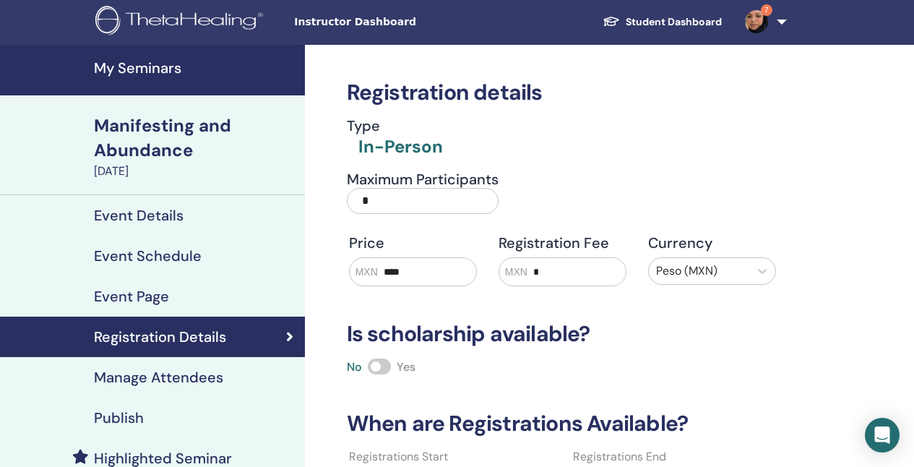
click at [395, 273] on input "****" at bounding box center [427, 271] width 98 height 27
type input "****"
click at [469, 302] on div "Registration details Type In-Person Maximum Participants * Price MXN **** Regis…" at bounding box center [562, 315] width 449 height 541
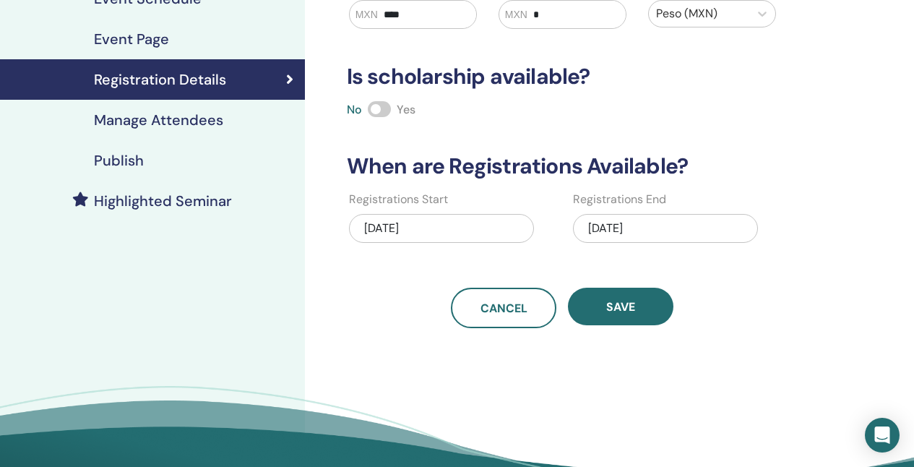
scroll to position [283, 0]
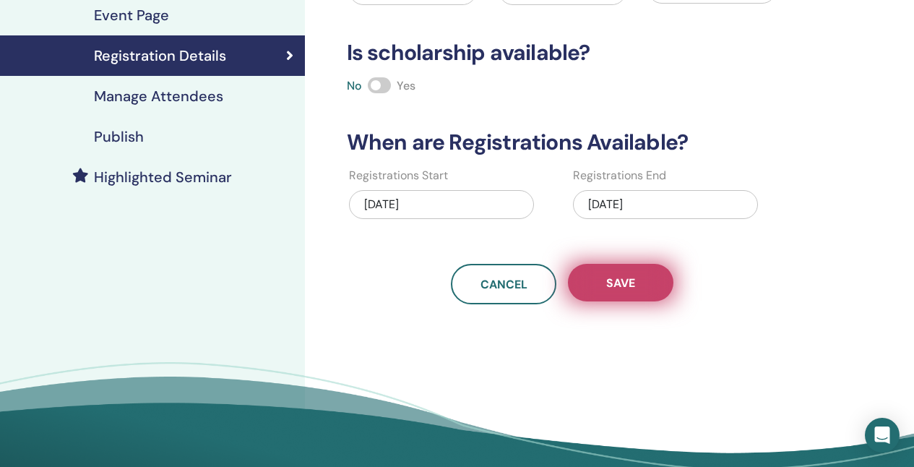
click at [608, 276] on span "Save" at bounding box center [620, 282] width 29 height 15
click at [608, 288] on span "Save" at bounding box center [620, 282] width 29 height 15
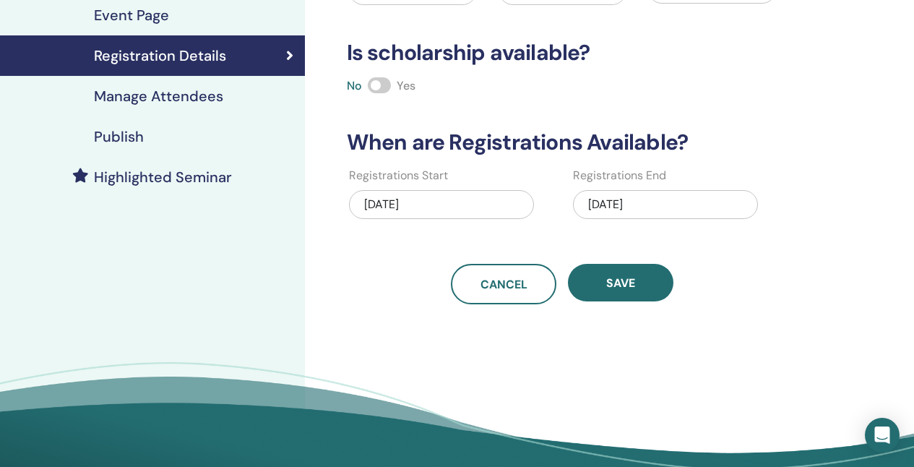
click at [133, 98] on h4 "Manage Attendees" at bounding box center [158, 95] width 129 height 17
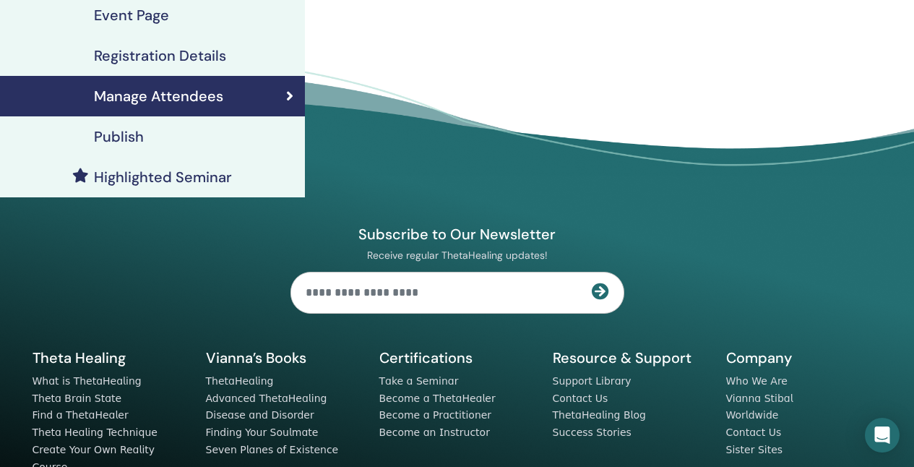
click at [129, 145] on link "Publish" at bounding box center [152, 136] width 305 height 40
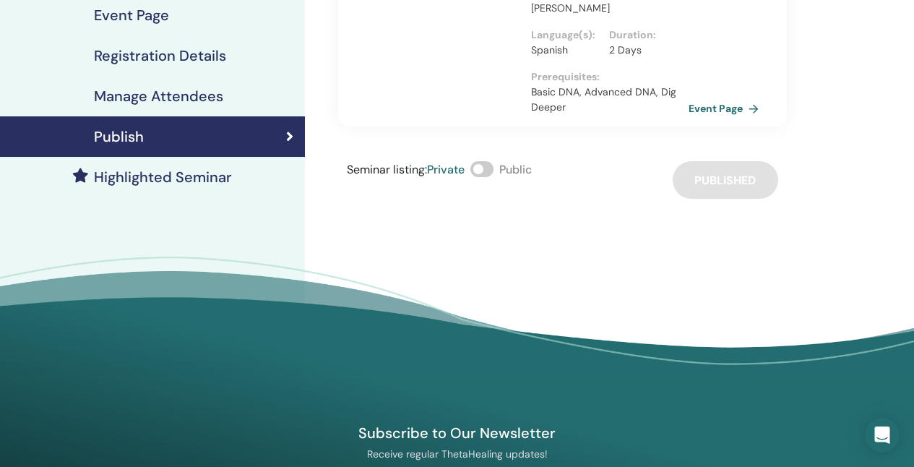
click at [711, 112] on link "Event Page" at bounding box center [727, 109] width 76 height 22
